Goal: Transaction & Acquisition: Obtain resource

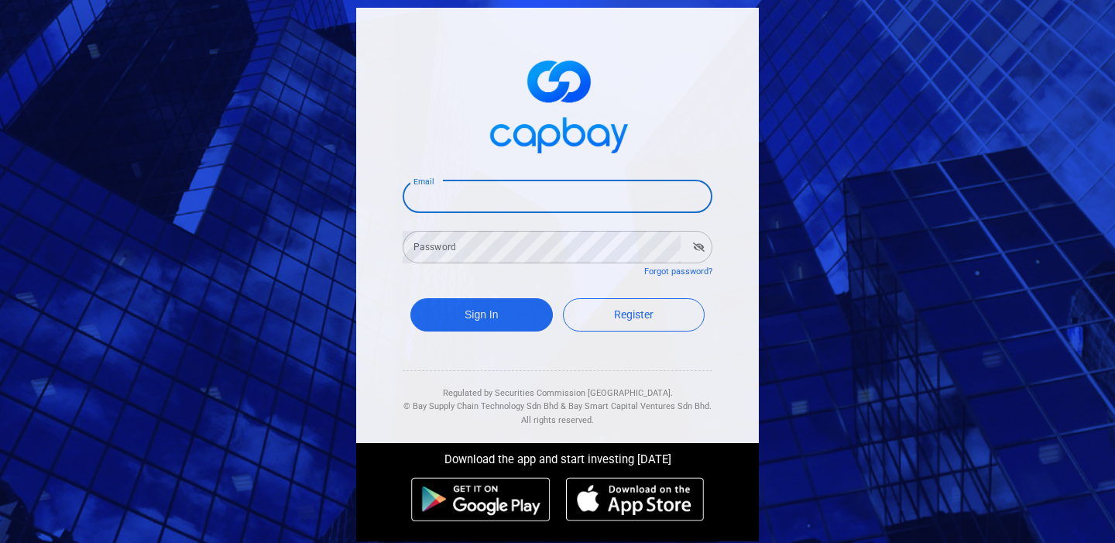
type input "[EMAIL_ADDRESS][DOMAIN_NAME]"
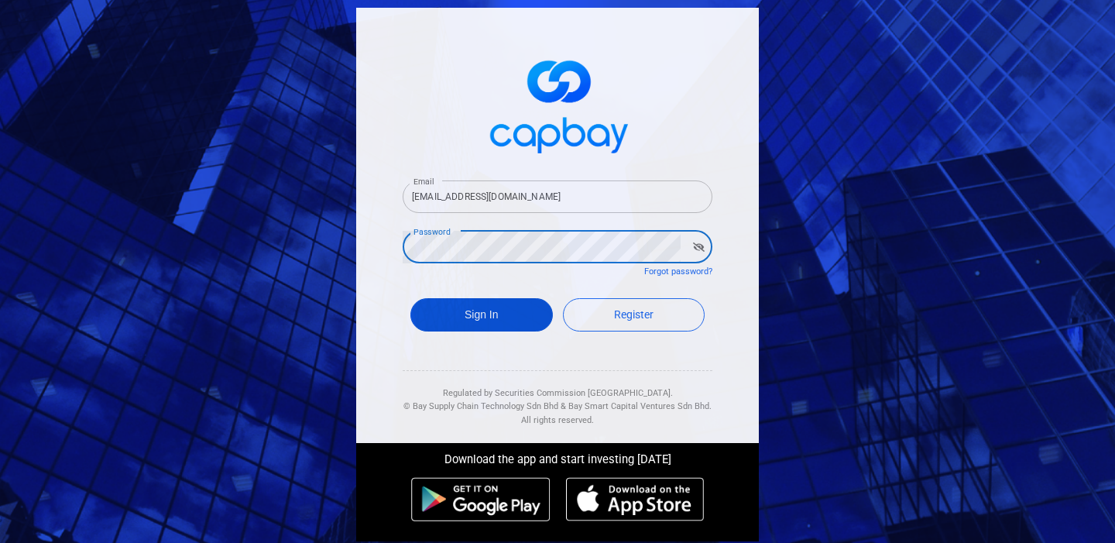
click at [491, 318] on button "Sign In" at bounding box center [481, 314] width 142 height 33
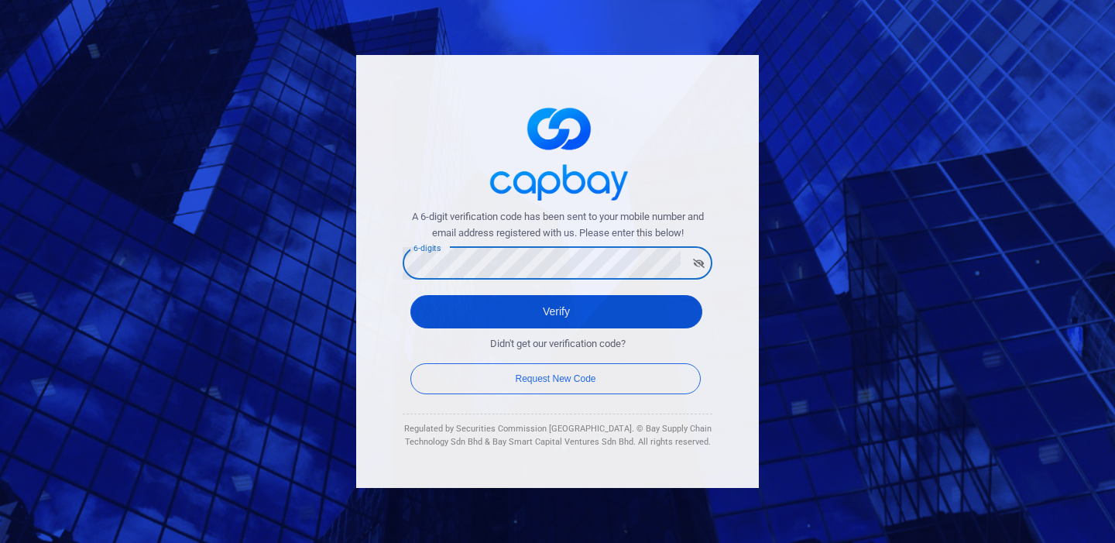
click at [543, 310] on button "Verify" at bounding box center [556, 311] width 292 height 33
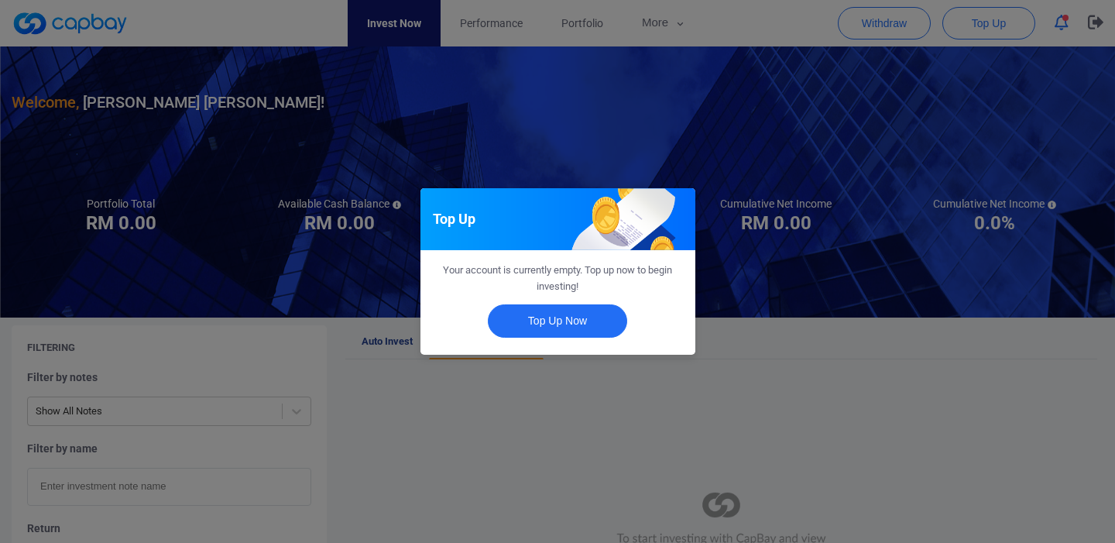
click at [442, 364] on div "Top Up Your account is currently empty. Top up now to begin investing! Top Up N…" at bounding box center [557, 271] width 1115 height 543
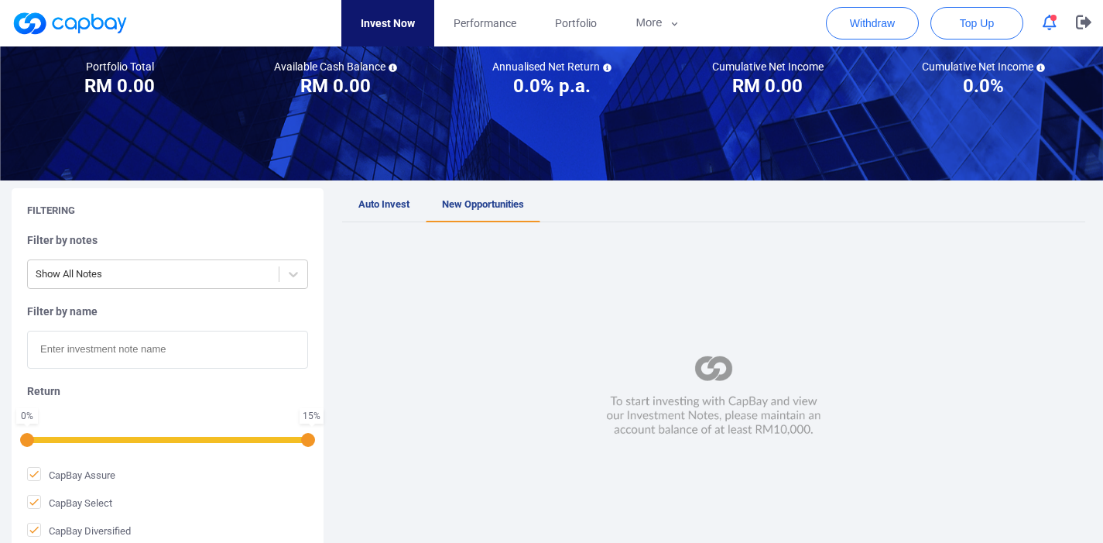
scroll to position [183, 0]
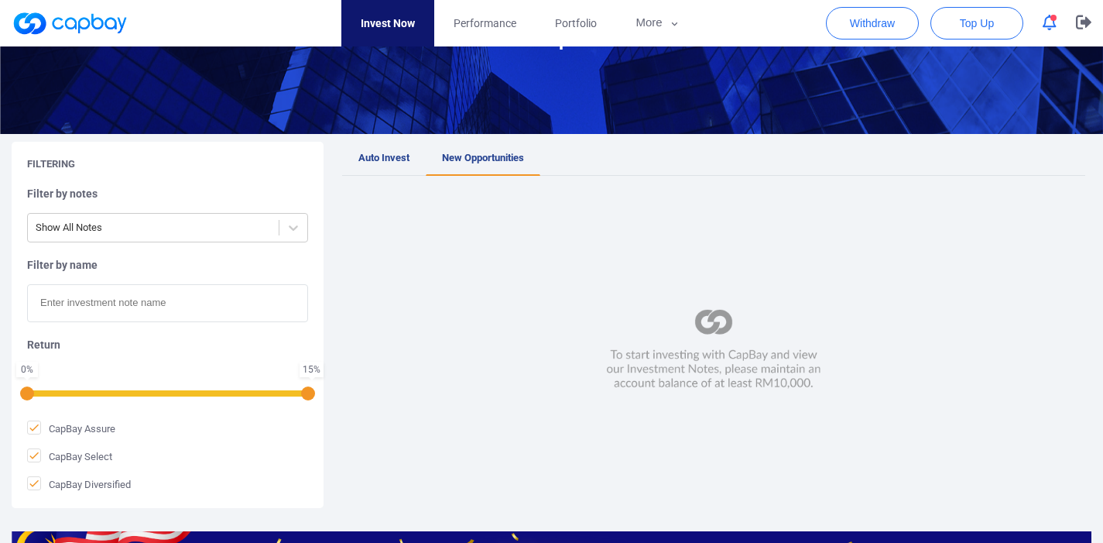
click at [716, 355] on img at bounding box center [713, 350] width 223 height 82
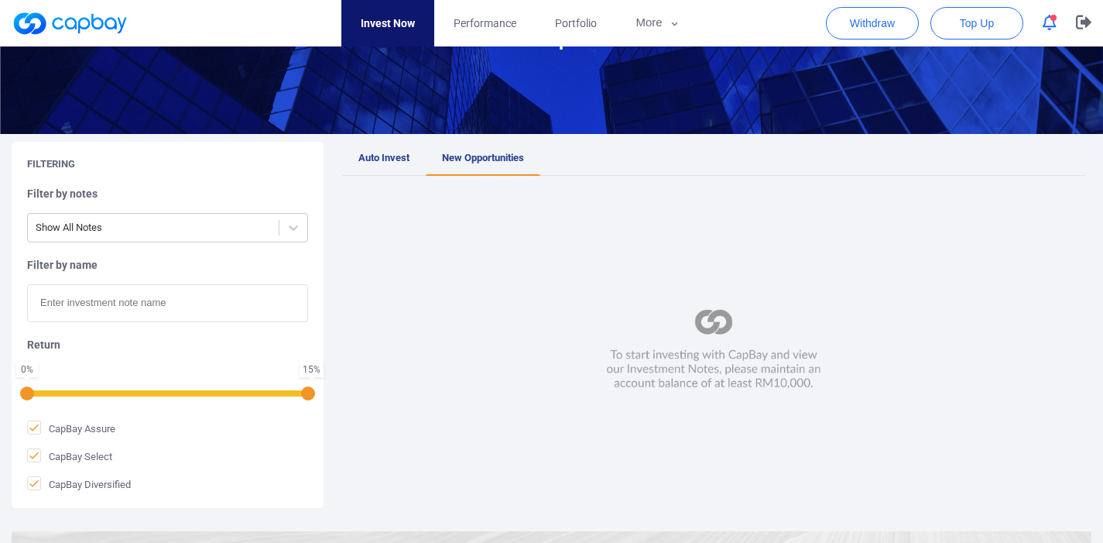
click at [457, 157] on span "New Opportunities" at bounding box center [483, 158] width 82 height 12
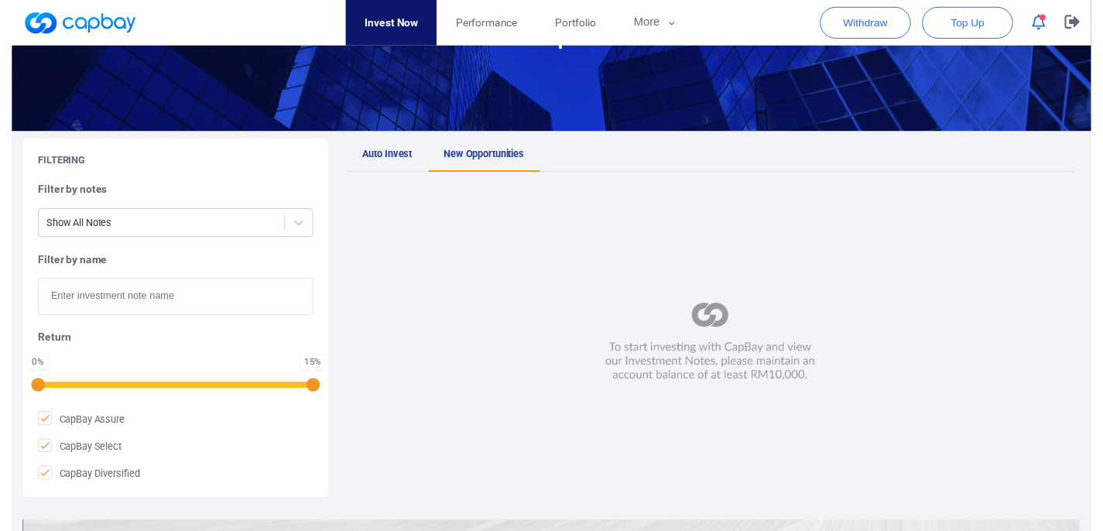
scroll to position [90, 0]
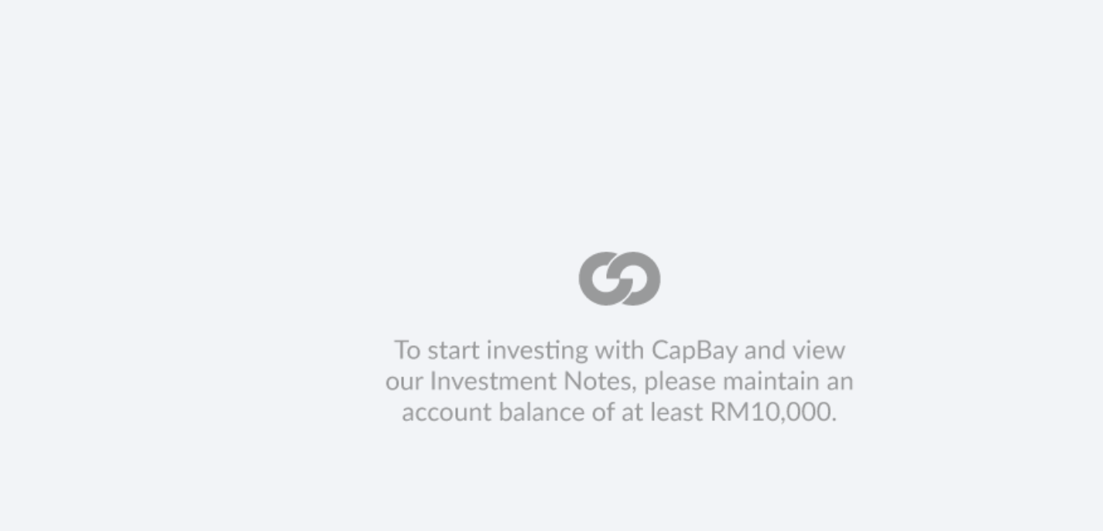
drag, startPoint x: 327, startPoint y: 183, endPoint x: 389, endPoint y: 180, distance: 62.0
click at [602, 403] on img at bounding box center [713, 444] width 223 height 82
drag, startPoint x: 375, startPoint y: 194, endPoint x: 296, endPoint y: 172, distance: 82.6
click at [646, 403] on img at bounding box center [713, 444] width 223 height 82
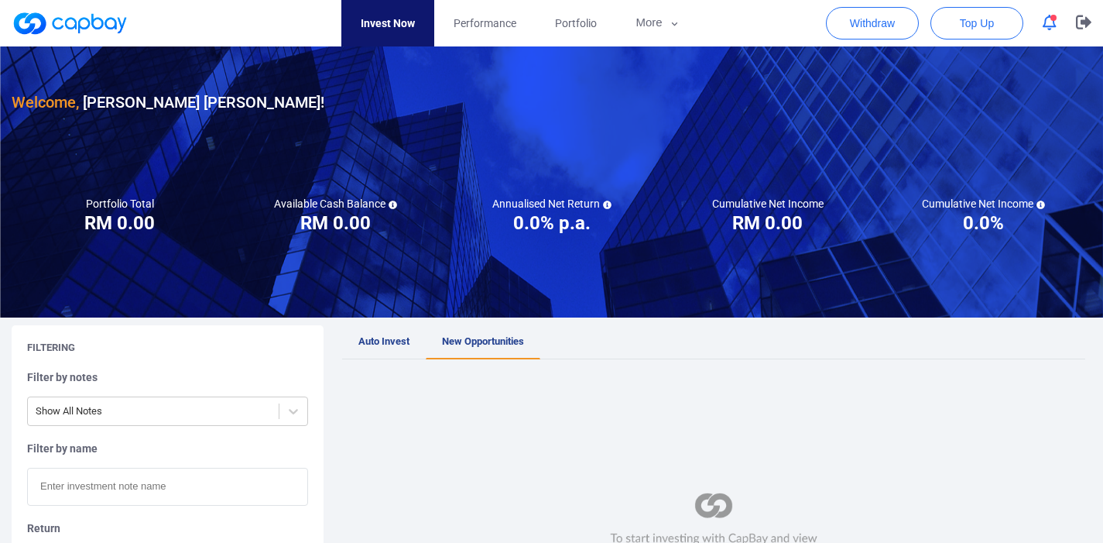
scroll to position [0, 0]
click at [73, 22] on link at bounding box center [70, 23] width 116 height 25
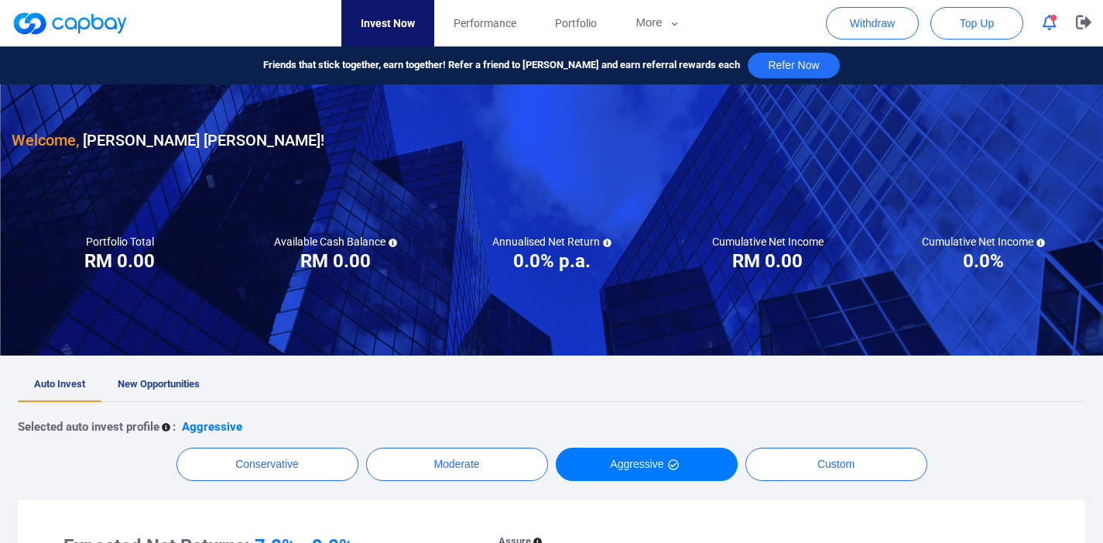
click at [74, 24] on link at bounding box center [70, 23] width 116 height 25
